Goal: Navigation & Orientation: Find specific page/section

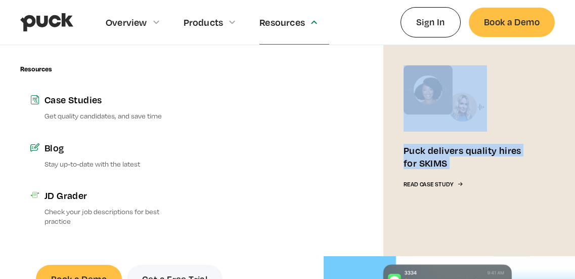
drag, startPoint x: 374, startPoint y: 139, endPoint x: 382, endPoint y: 188, distance: 49.3
click at [382, 188] on div "Resources Case Studies Get quality candidates, and save time Blog Stay up-to-da…" at bounding box center [287, 150] width 535 height 211
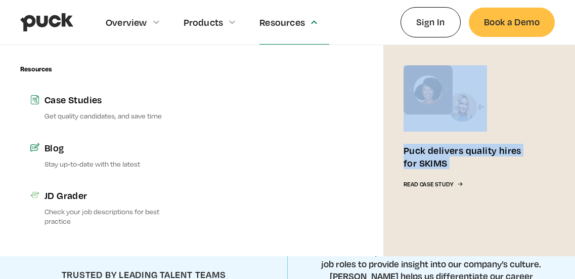
scroll to position [337, 0]
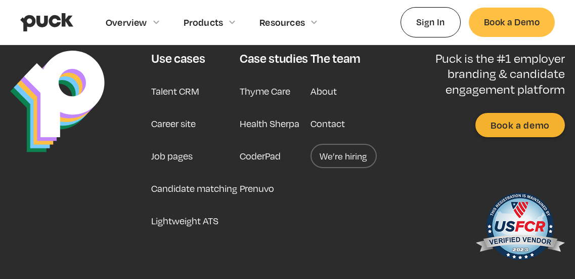
scroll to position [2651, 0]
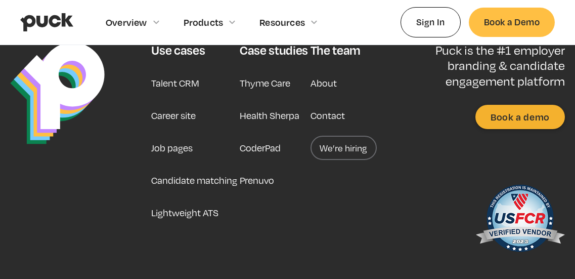
click at [406, 205] on div "Puck is the #1 employer branding & candidate engagement platform Book a demo" at bounding box center [476, 151] width 178 height 218
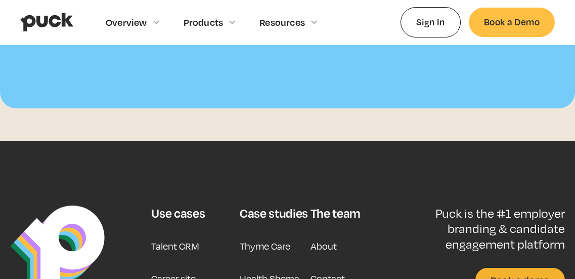
scroll to position [2487, 0]
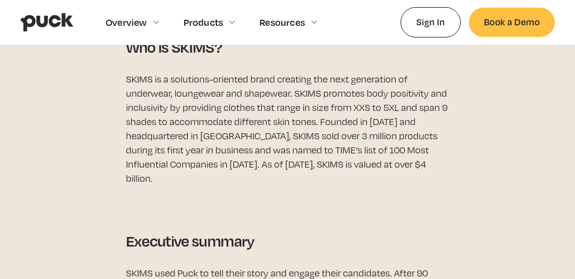
scroll to position [519, 0]
click at [46, 21] on img "home" at bounding box center [46, 22] width 53 height 19
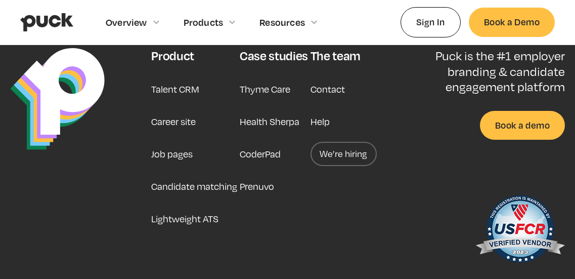
scroll to position [2677, 0]
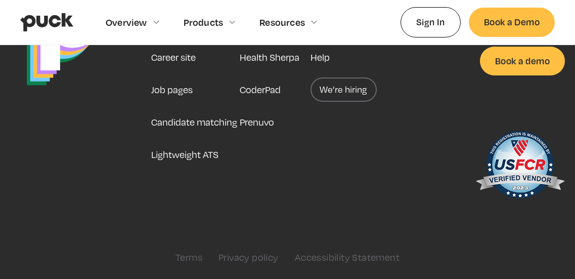
click at [336, 93] on link "We’re hiring" at bounding box center [344, 89] width 66 height 24
